Goal: Information Seeking & Learning: Learn about a topic

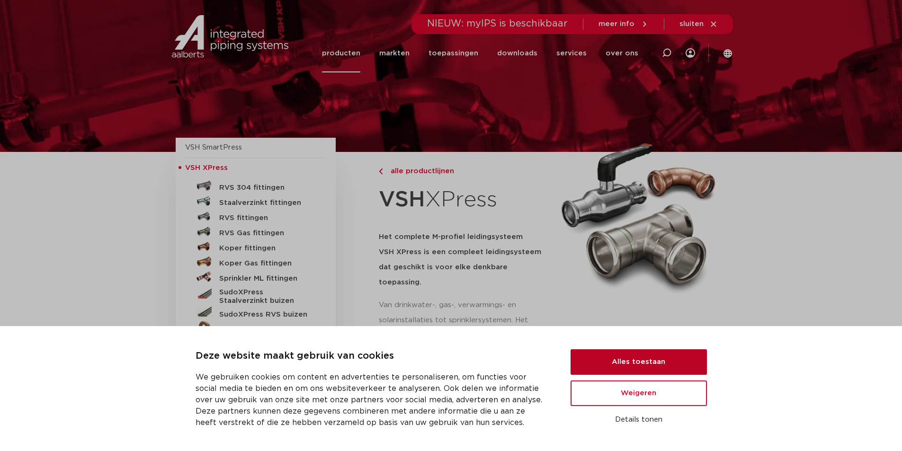
click at [657, 357] on button "Alles toestaan" at bounding box center [638, 362] width 136 height 26
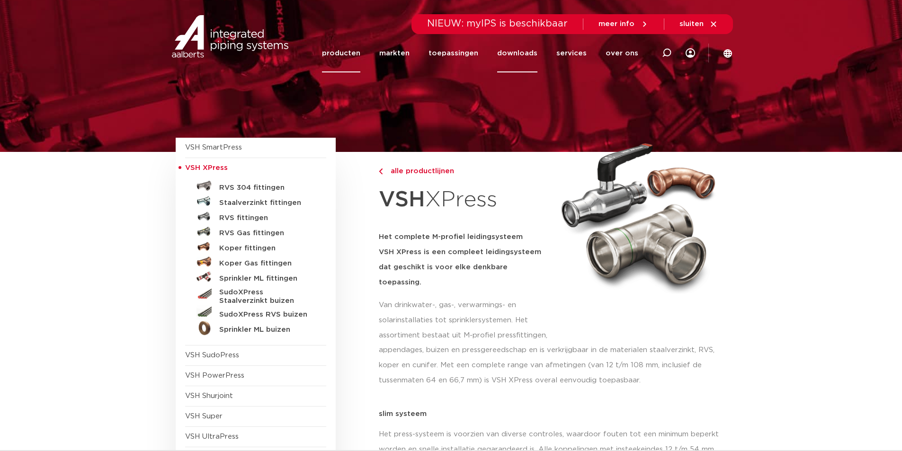
click at [530, 51] on link "downloads" at bounding box center [517, 53] width 40 height 38
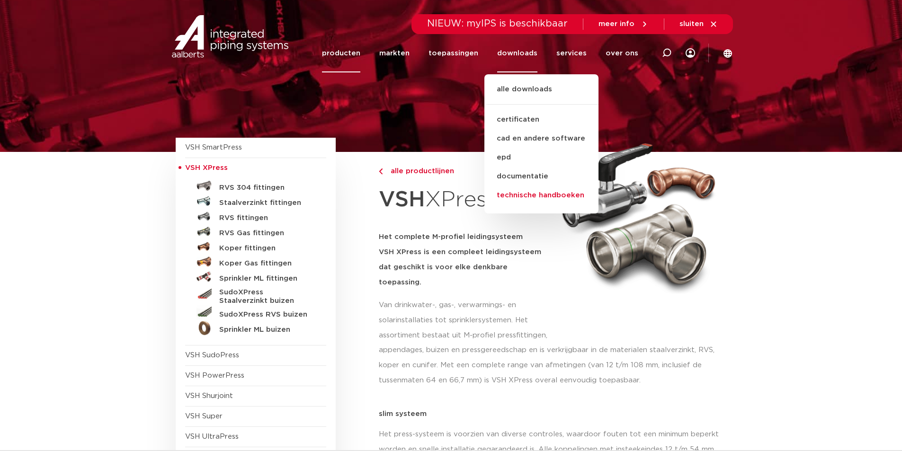
click at [537, 196] on link "technische handboeken" at bounding box center [541, 195] width 114 height 19
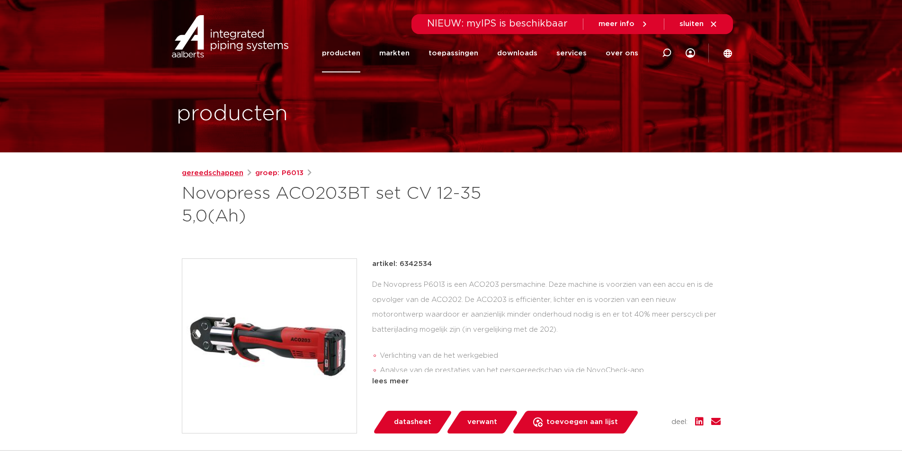
click at [207, 174] on link "gereedschappen" at bounding box center [213, 173] width 62 height 11
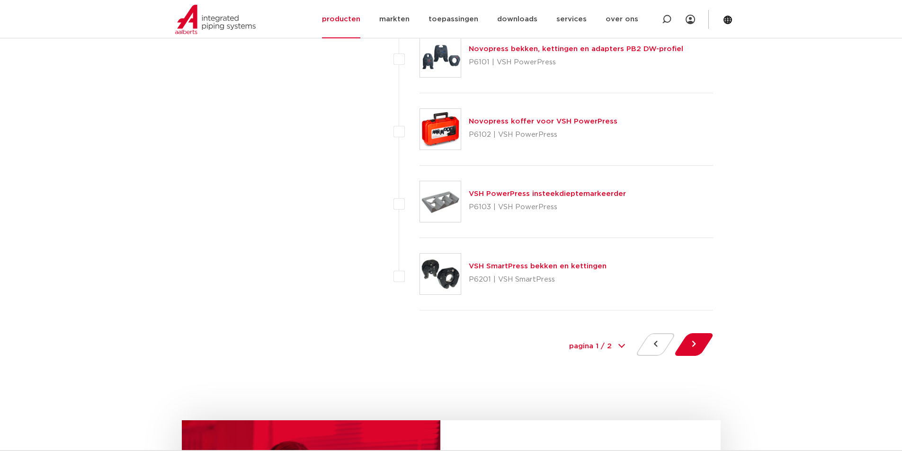
scroll to position [4261, 0]
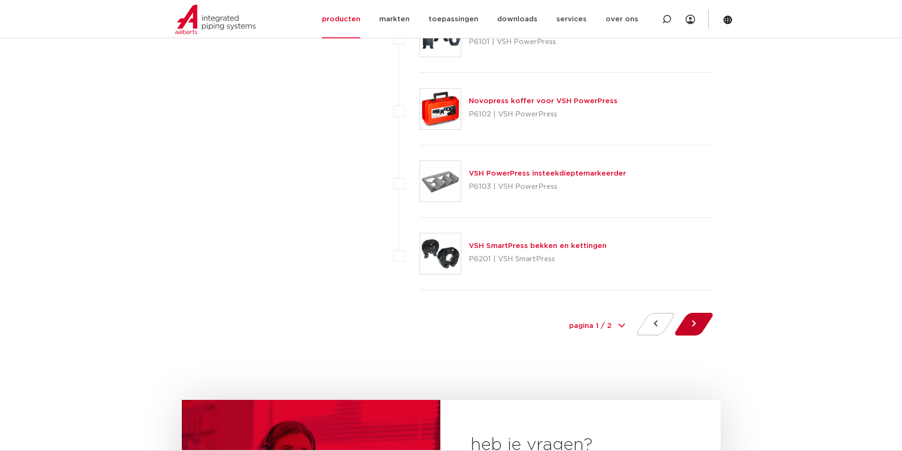
click at [696, 324] on button at bounding box center [693, 324] width 27 height 23
